Goal: Information Seeking & Learning: Check status

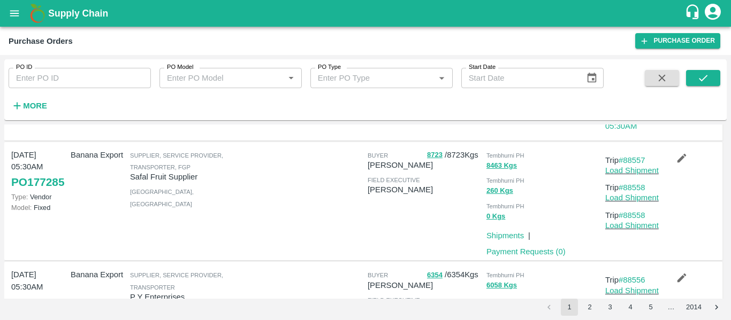
scroll to position [404, 0]
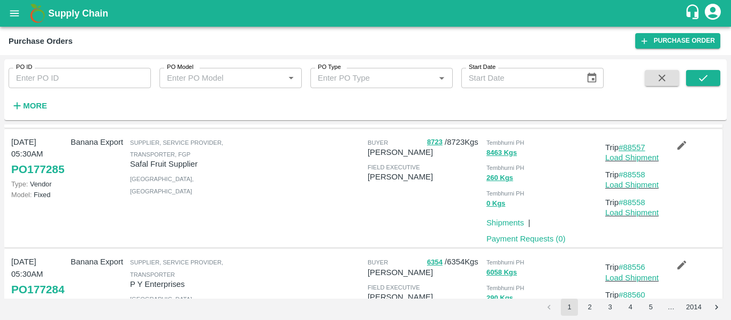
click at [628, 150] on link "#88557" at bounding box center [631, 147] width 27 height 9
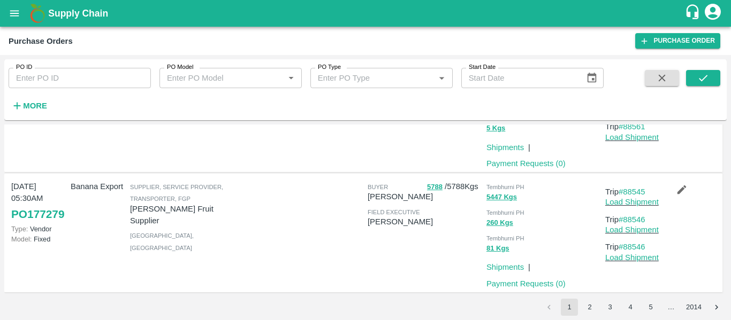
scroll to position [1086, 0]
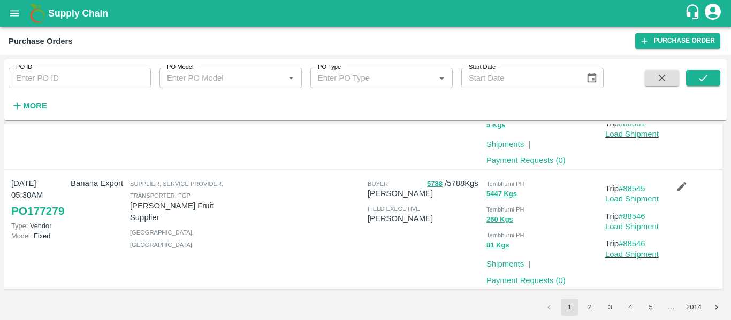
click at [587, 308] on button "2" at bounding box center [589, 307] width 17 height 17
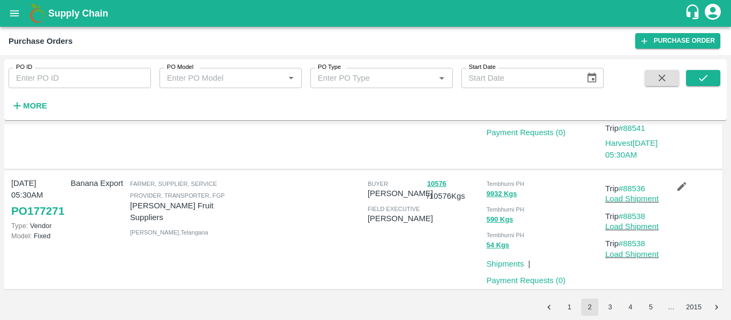
click at [614, 305] on button "3" at bounding box center [609, 307] width 17 height 17
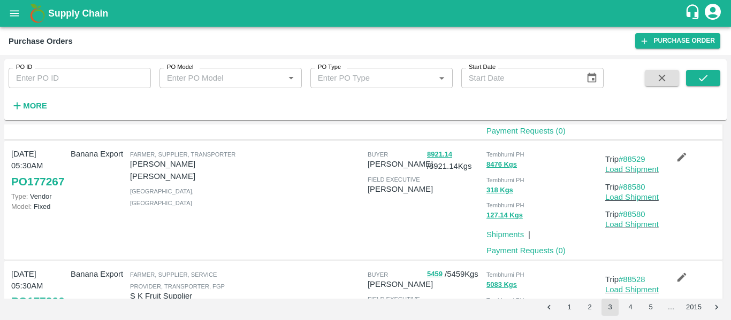
scroll to position [244, 0]
click at [637, 160] on link "#88529" at bounding box center [631, 159] width 27 height 9
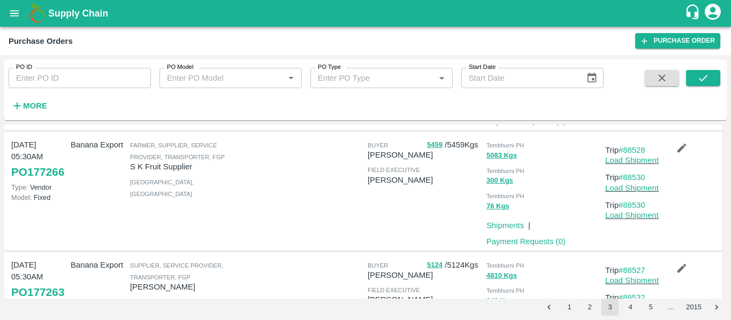
scroll to position [374, 0]
click at [630, 148] on link "#88528" at bounding box center [631, 150] width 27 height 9
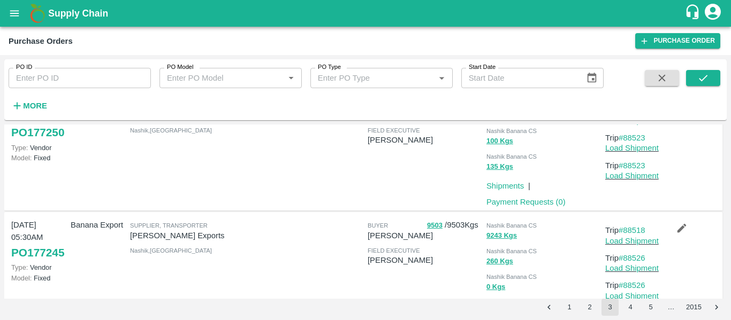
scroll to position [1058, 0]
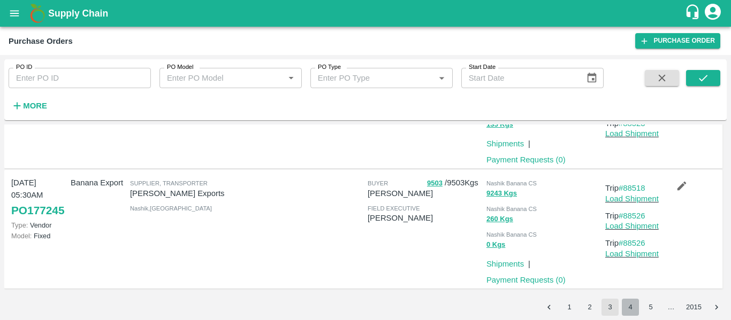
click at [628, 308] on button "4" at bounding box center [630, 307] width 17 height 17
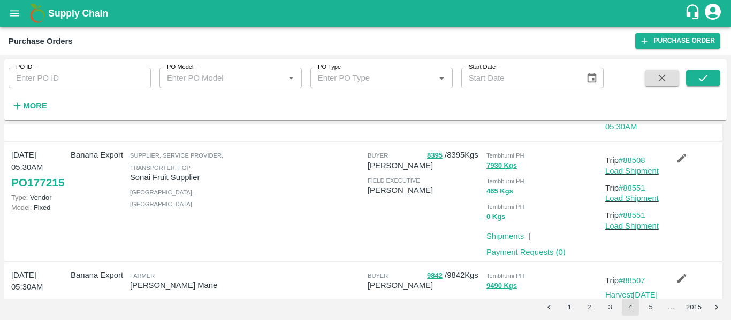
scroll to position [512, 0]
click at [632, 158] on link "#88508" at bounding box center [631, 159] width 27 height 9
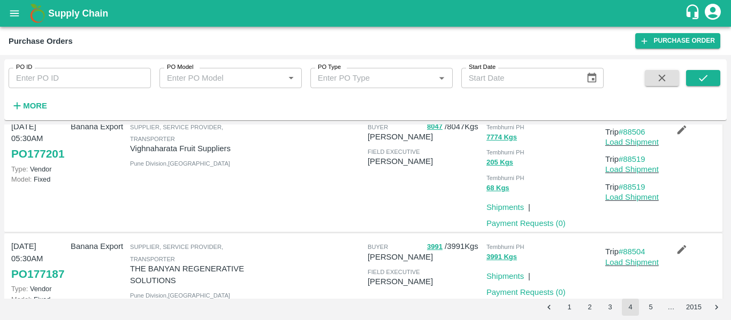
scroll to position [807, 0]
click at [635, 135] on link "#88506" at bounding box center [631, 133] width 27 height 9
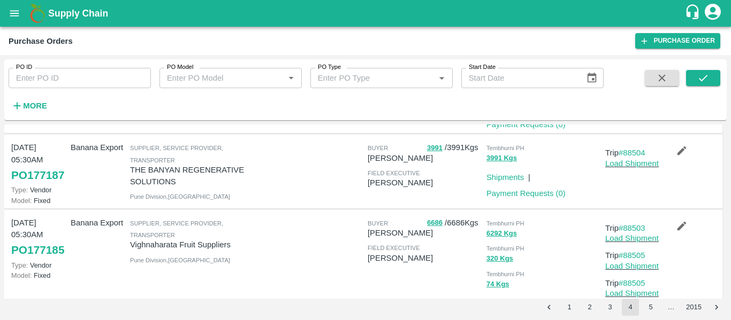
scroll to position [907, 0]
click at [638, 155] on link "#88504" at bounding box center [631, 152] width 27 height 9
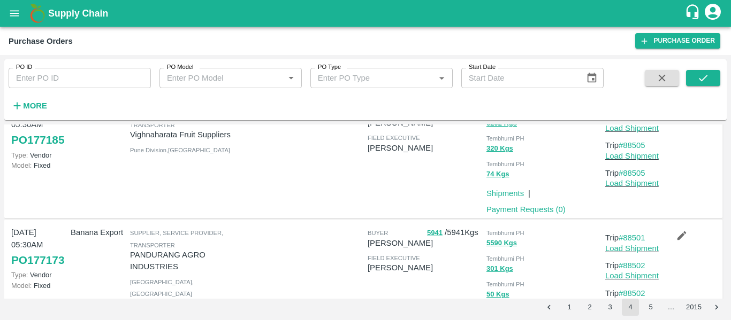
scroll to position [1087, 0]
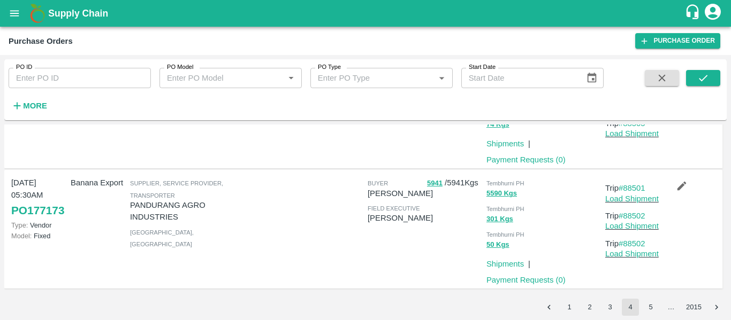
click at [647, 307] on button "5" at bounding box center [650, 307] width 17 height 17
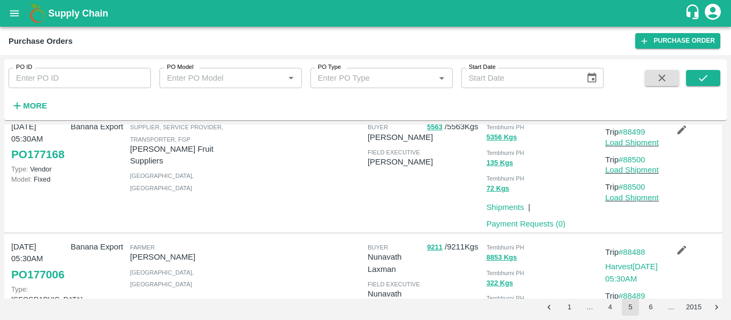
scroll to position [150, 0]
